Goal: Transaction & Acquisition: Purchase product/service

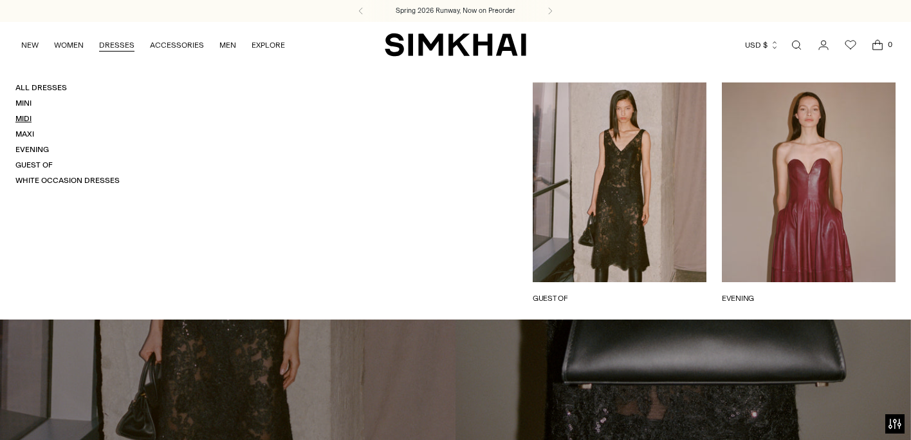
click at [28, 115] on link "Midi" at bounding box center [23, 118] width 16 height 9
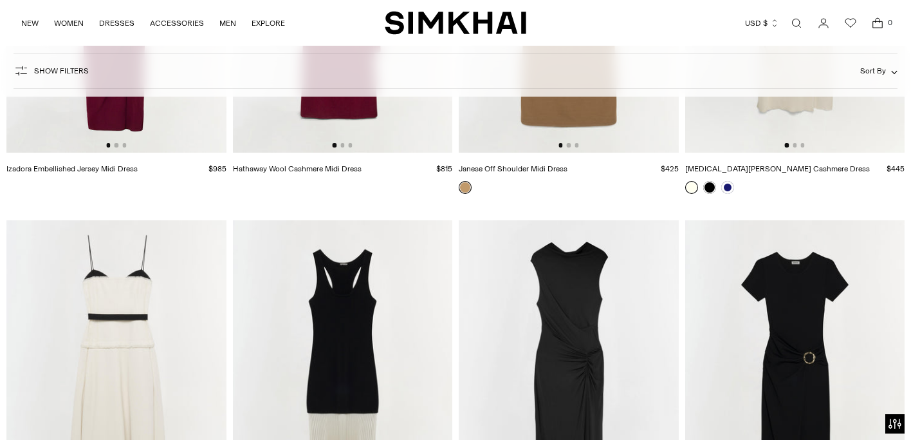
scroll to position [4716, 0]
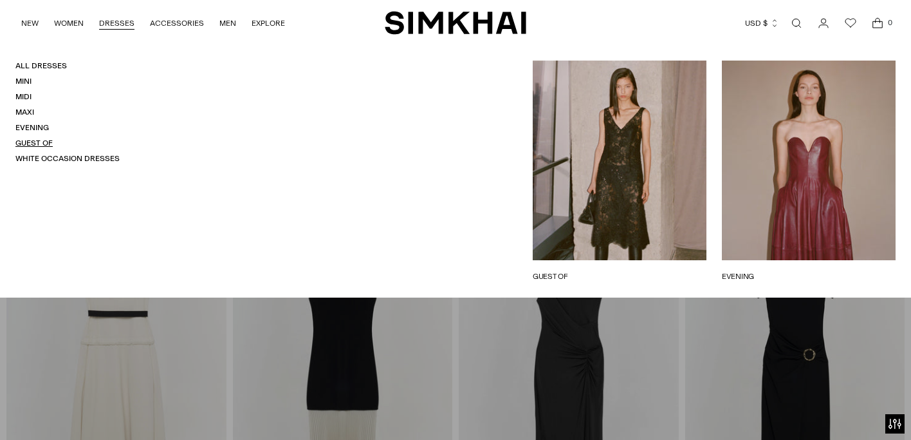
click at [39, 142] on link "Guest Of" at bounding box center [33, 142] width 37 height 9
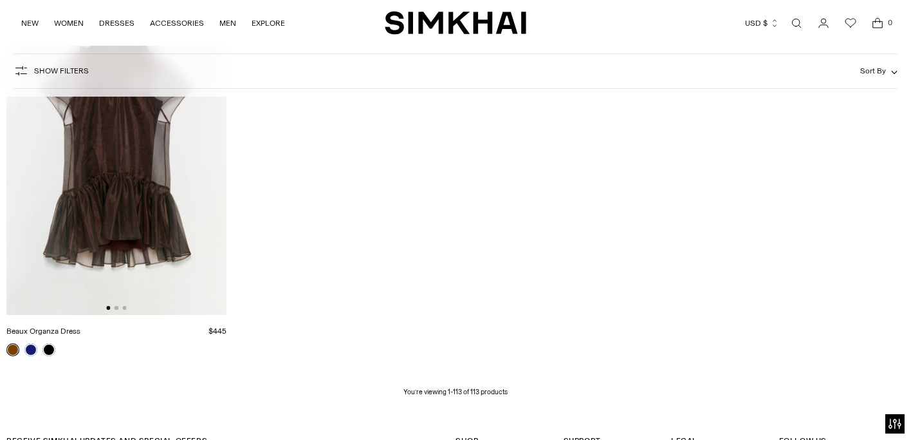
scroll to position [11507, 0]
